Goal: Information Seeking & Learning: Compare options

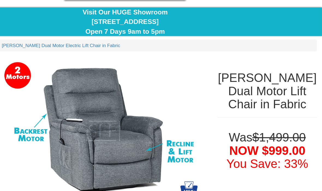
scroll to position [43, 0]
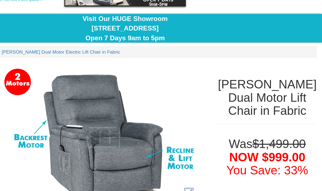
click at [236, 97] on div "[PERSON_NAME] Dual Motor Lift Chair in Fabric" at bounding box center [276, 83] width 81 height 38
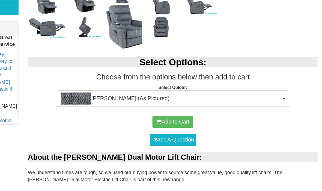
scroll to position [218, 0]
click at [87, 89] on img "button" at bounding box center [100, 90] width 27 height 11
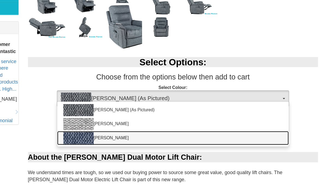
click at [89, 122] on img at bounding box center [102, 126] width 27 height 11
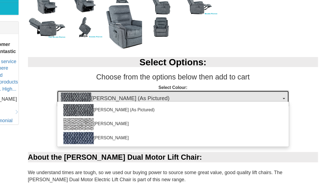
select select "2028"
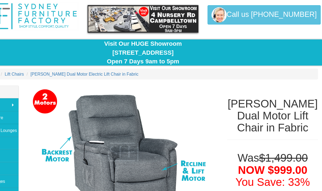
scroll to position [0, 0]
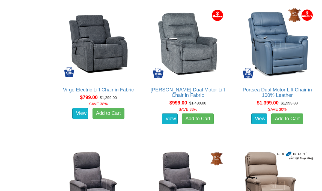
scroll to position [353, 0]
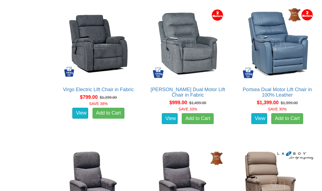
click at [114, 59] on img at bounding box center [98, 44] width 75 height 75
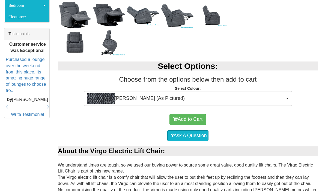
scroll to position [211, 0]
click at [109, 98] on img "button" at bounding box center [100, 98] width 27 height 11
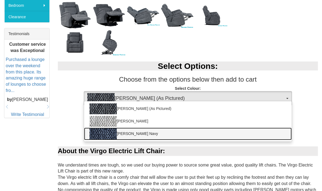
click at [138, 136] on link "Ollie Navy" at bounding box center [188, 134] width 208 height 13
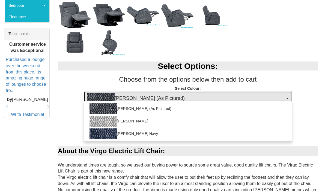
select select "2025"
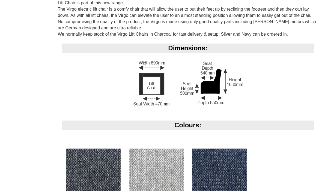
scroll to position [379, 0]
click at [290, 87] on div "Dimensions:" at bounding box center [188, 82] width 260 height 77
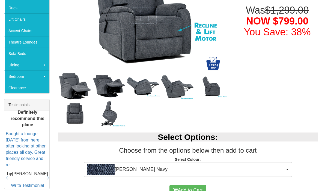
scroll to position [138, 0]
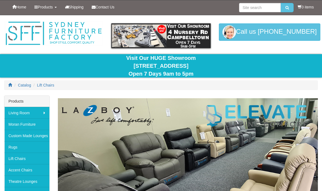
scroll to position [353, 0]
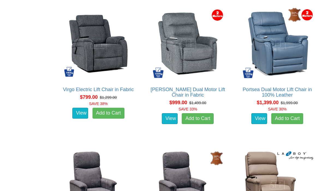
click at [204, 61] on img at bounding box center [187, 43] width 75 height 75
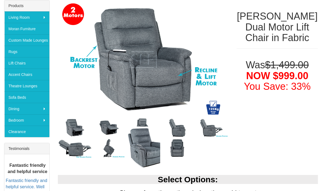
scroll to position [95, 0]
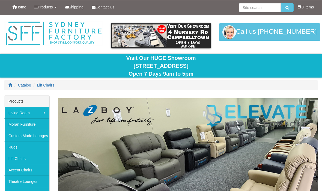
scroll to position [353, 0]
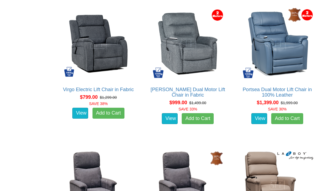
click at [107, 65] on img at bounding box center [98, 43] width 75 height 75
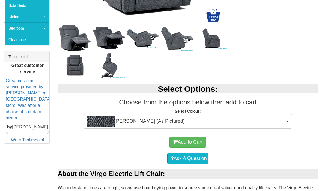
scroll to position [197, 0]
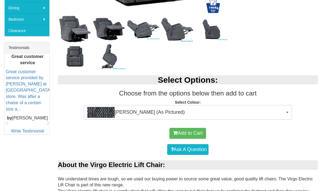
click at [287, 115] on button "Ollie Charcoal (As Pictured)" at bounding box center [188, 112] width 208 height 15
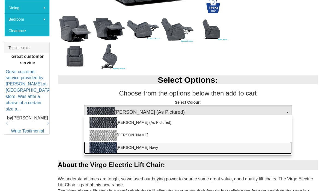
click at [145, 150] on link "Ollie Navy" at bounding box center [188, 148] width 208 height 13
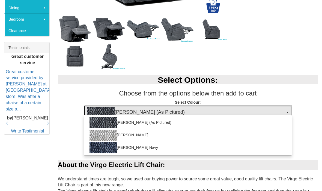
select select "2025"
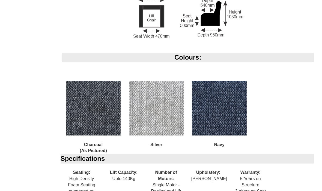
scroll to position [446, 0]
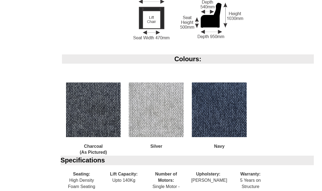
click at [236, 113] on img at bounding box center [219, 110] width 55 height 55
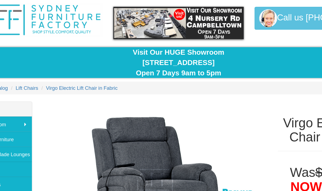
scroll to position [0, 0]
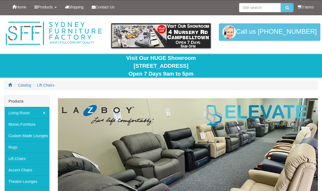
scroll to position [353, 0]
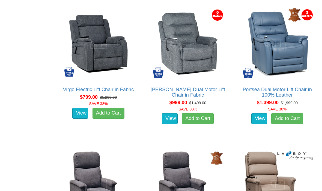
click at [206, 68] on img at bounding box center [187, 43] width 75 height 75
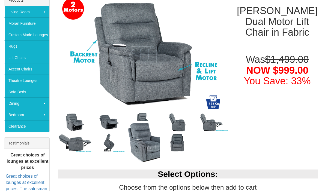
scroll to position [101, 0]
click at [86, 127] on img at bounding box center [75, 122] width 34 height 20
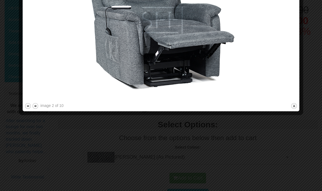
scroll to position [157, 0]
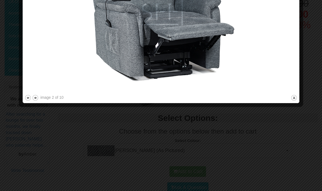
click at [295, 98] on button "close" at bounding box center [293, 98] width 7 height 7
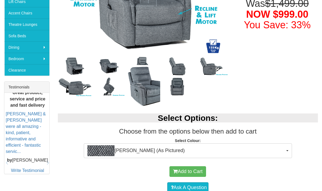
click at [113, 69] on img at bounding box center [109, 66] width 34 height 17
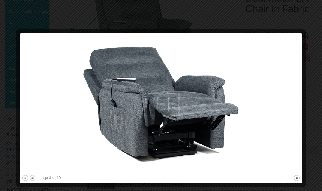
scroll to position [126, 0]
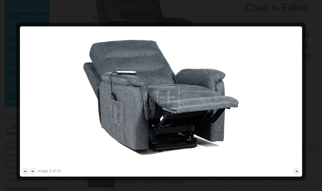
click at [298, 173] on button "close" at bounding box center [296, 171] width 7 height 7
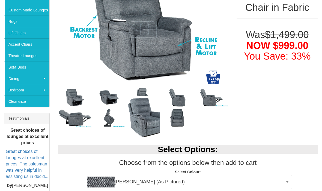
click at [115, 121] on img at bounding box center [109, 118] width 34 height 20
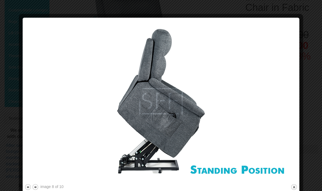
click at [294, 188] on button "close" at bounding box center [293, 187] width 7 height 7
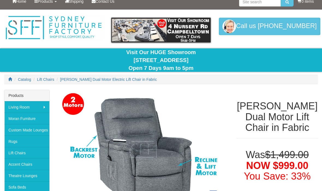
scroll to position [0, 0]
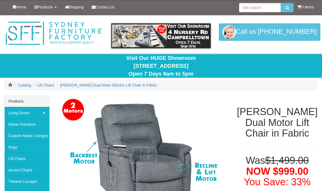
click at [104, 8] on span "Contact Us" at bounding box center [104, 7] width 19 height 4
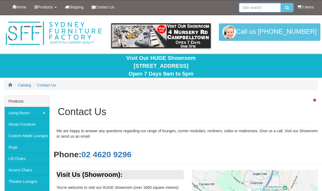
click at [263, 8] on input "search" at bounding box center [260, 7] width 42 height 9
click at [240, 7] on input "Order times for c" at bounding box center [260, 7] width 42 height 9
click at [275, 7] on input "Order times for c" at bounding box center [260, 7] width 42 height 9
type input "O"
type input "Order in times for different colour recliners"
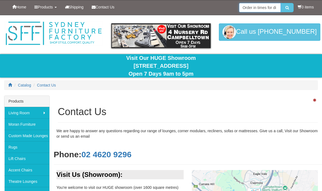
click at [286, 8] on button "submit" at bounding box center [287, 7] width 13 height 9
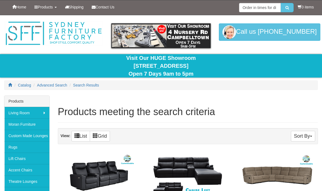
click at [287, 7] on icon "submit" at bounding box center [287, 8] width 4 height 4
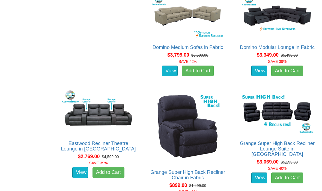
scroll to position [475, 0]
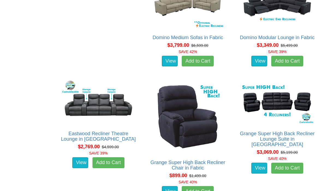
click at [150, 134] on img at bounding box center [187, 116] width 75 height 75
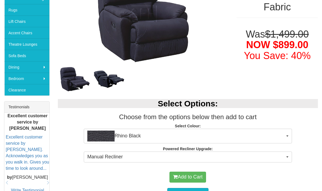
scroll to position [137, 0]
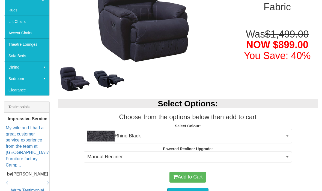
click at [287, 137] on button "Rhino Black" at bounding box center [188, 136] width 208 height 15
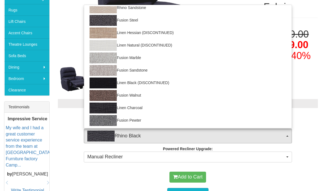
scroll to position [92, 0]
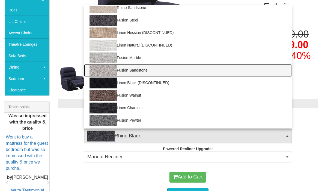
click at [116, 74] on img at bounding box center [102, 70] width 27 height 11
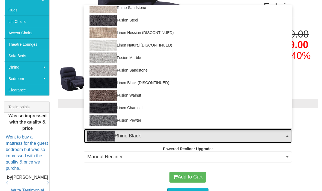
select select "1423"
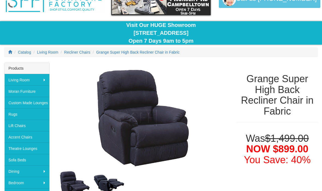
scroll to position [33, 0]
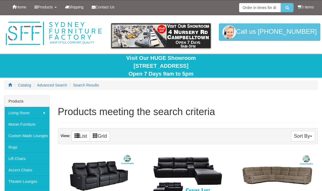
scroll to position [494, 0]
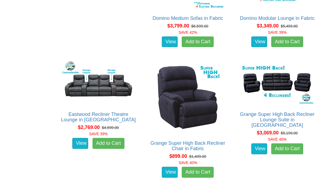
click at [150, 117] on img at bounding box center [187, 97] width 75 height 75
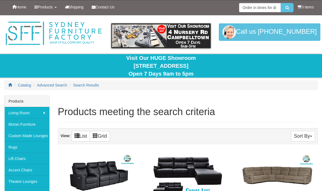
click at [299, 133] on button "Sort By" at bounding box center [303, 136] width 24 height 11
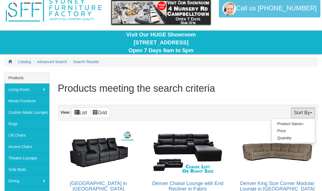
scroll to position [23, 0]
click at [37, 136] on div at bounding box center [161, 95] width 322 height 191
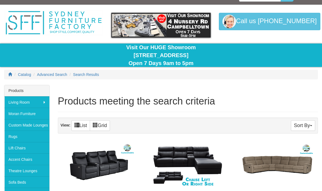
scroll to position [0, 0]
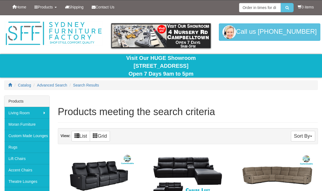
click at [67, 86] on span "Advanced Search" at bounding box center [52, 85] width 30 height 4
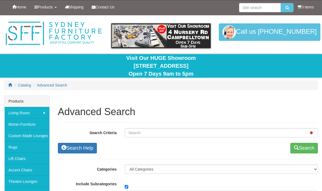
click at [25, 84] on span "Catalog" at bounding box center [24, 85] width 13 height 4
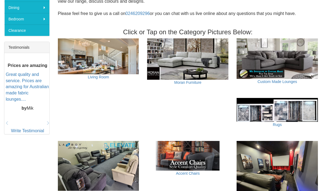
scroll to position [197, 0]
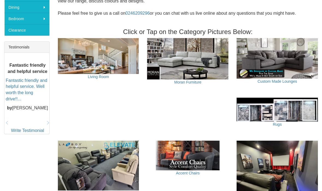
click at [119, 168] on img at bounding box center [98, 166] width 81 height 50
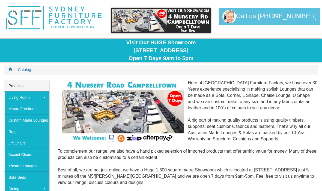
scroll to position [21, 0]
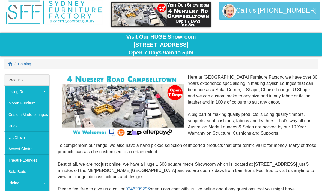
click at [36, 138] on link "Lift Chairs" at bounding box center [26, 137] width 45 height 11
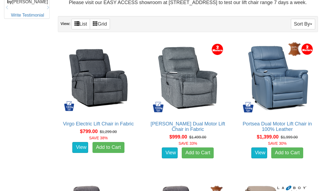
scroll to position [317, 0]
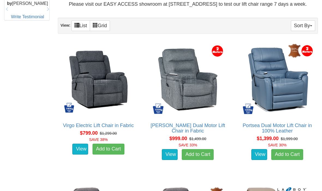
click at [194, 110] on img at bounding box center [187, 79] width 75 height 75
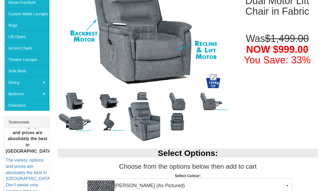
scroll to position [122, 0]
click at [288, 185] on button "Mia Onyx (As Pictured)" at bounding box center [188, 186] width 208 height 15
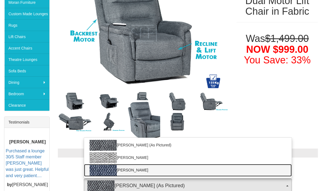
click at [137, 172] on link "Mia Ocean" at bounding box center [188, 170] width 208 height 13
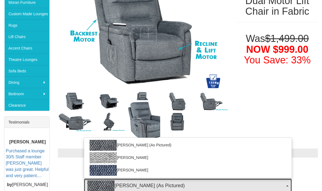
select select "2028"
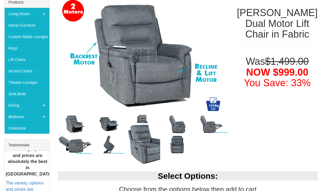
scroll to position [101, 0]
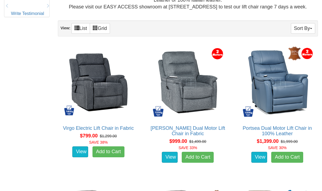
scroll to position [316, 0]
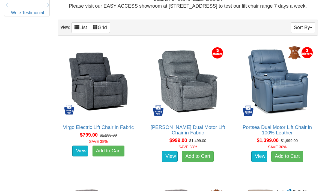
click at [107, 99] on img at bounding box center [98, 81] width 75 height 75
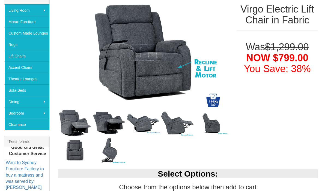
scroll to position [103, 0]
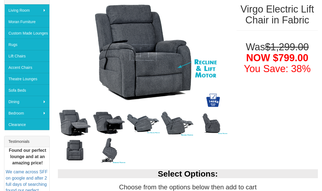
click at [148, 123] on img at bounding box center [143, 123] width 34 height 22
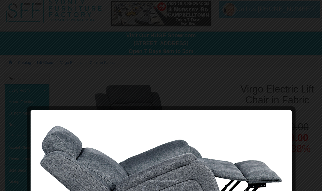
scroll to position [0, 0]
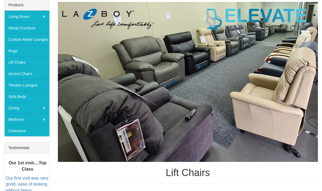
scroll to position [96, 0]
click at [307, 128] on img at bounding box center [188, 82] width 260 height 160
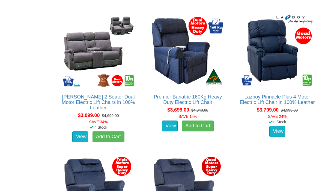
scroll to position [1186, 0]
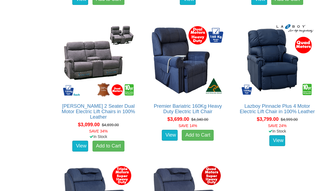
click at [318, 148] on div "View" at bounding box center [276, 141] width 83 height 14
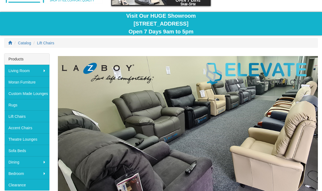
scroll to position [0, 0]
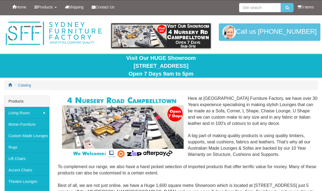
scroll to position [40, 0]
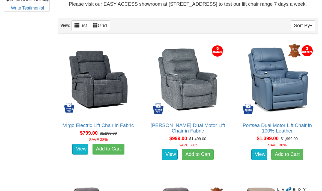
scroll to position [326, 0]
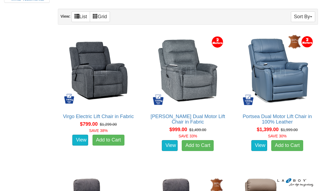
click at [193, 95] on img at bounding box center [187, 70] width 75 height 75
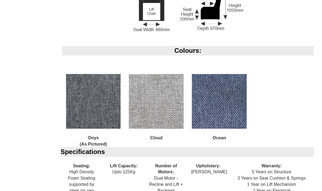
scroll to position [490, 0]
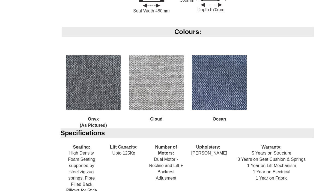
click at [219, 186] on div "Specifications Seating: High Density Foam Seating supported by steel zig zag sp…" at bounding box center [188, 168] width 260 height 78
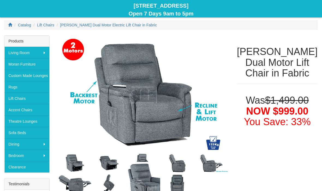
scroll to position [0, 0]
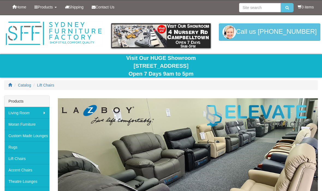
scroll to position [346, 0]
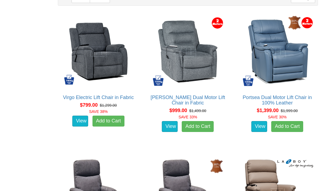
click at [108, 61] on img at bounding box center [98, 51] width 75 height 75
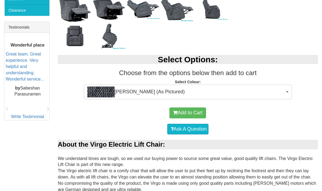
scroll to position [217, 0]
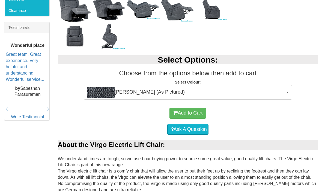
click at [286, 90] on button "[PERSON_NAME] (As Pictured)" at bounding box center [188, 92] width 208 height 15
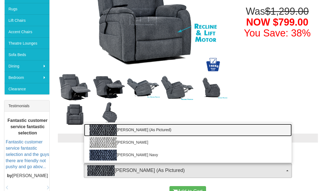
scroll to position [148, 0]
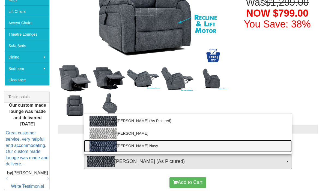
click at [133, 147] on link "[PERSON_NAME] Navy" at bounding box center [188, 146] width 208 height 13
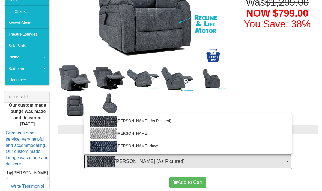
select select "2025"
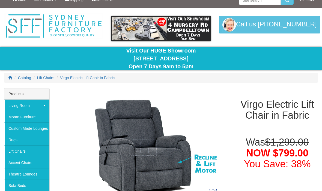
scroll to position [0, 0]
